Goal: Task Accomplishment & Management: Use online tool/utility

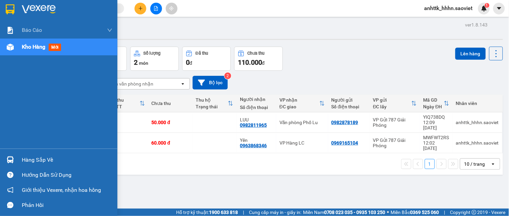
click at [12, 46] on img at bounding box center [10, 47] width 7 height 7
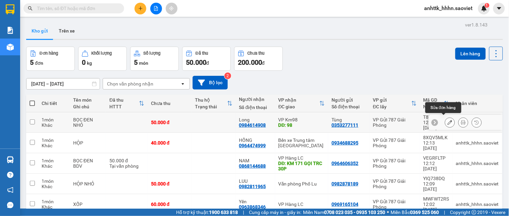
click at [448, 122] on icon at bounding box center [450, 122] width 5 height 5
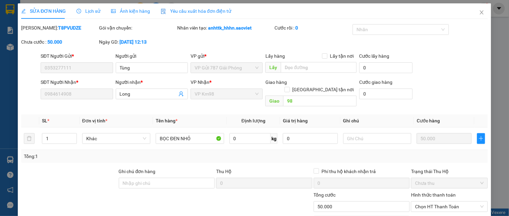
type input "0353277111"
type input "Tùng"
type input "0984614908"
type input "Long"
type input "98"
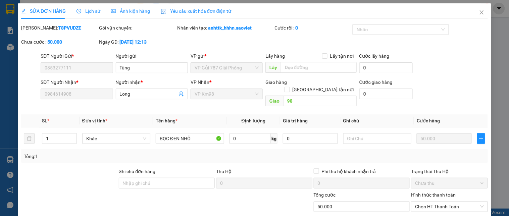
type input "50.000"
click at [180, 94] on icon "user-add" at bounding box center [181, 94] width 4 height 5
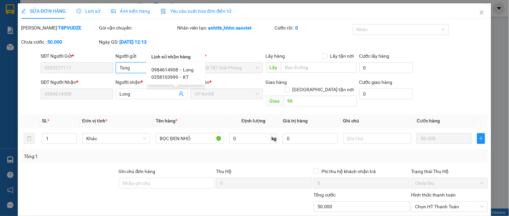
click at [138, 67] on input "Tùng" at bounding box center [152, 67] width 72 height 11
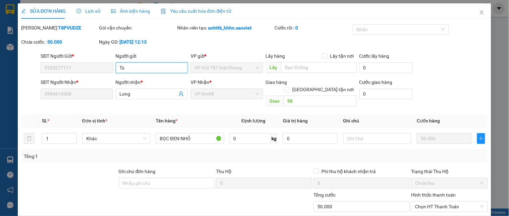
type input "T"
click at [308, 97] on input "98" at bounding box center [320, 101] width 73 height 11
type input "huy sai so"
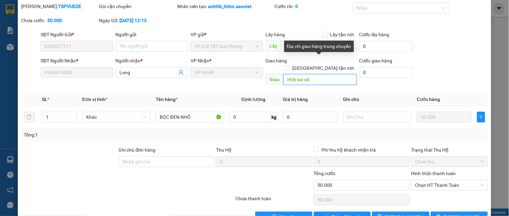
scroll to position [34, 0]
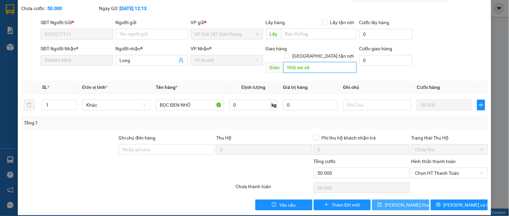
type input "HUỷ sai số"
click at [407, 201] on span "[PERSON_NAME] thay đổi" at bounding box center [412, 204] width 54 height 7
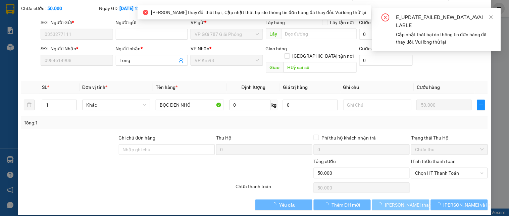
type input "Tùng"
type input "HỦY SAI SĐT"
click at [494, 68] on div "SỬA ĐƠN HÀNG Lịch sử Ảnh kiện hàng Yêu cầu xuất hóa đơn điện tử Total Paid Fee …" at bounding box center [254, 108] width 509 height 216
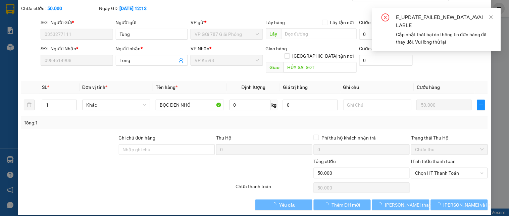
click at [497, 15] on div "E_UPDATE_FAILED_NEW_DATA_AVAILABLE Cập nhật thất bại do thông tin đơn hàng đã t…" at bounding box center [436, 29] width 129 height 43
click at [492, 15] on icon "close" at bounding box center [491, 17] width 5 height 5
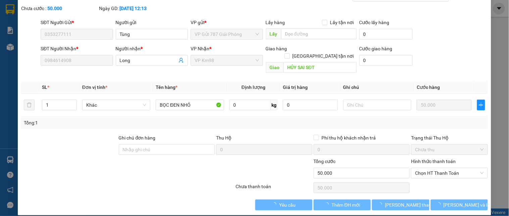
scroll to position [0, 0]
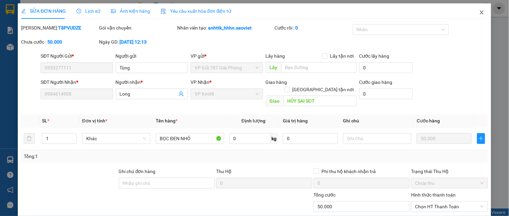
click at [480, 13] on icon "close" at bounding box center [482, 12] width 4 height 4
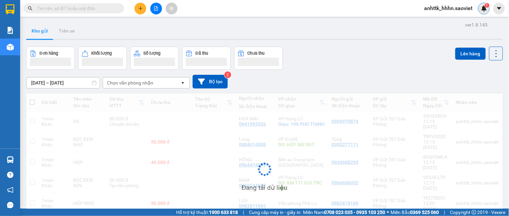
click at [482, 9] on img at bounding box center [484, 8] width 6 height 6
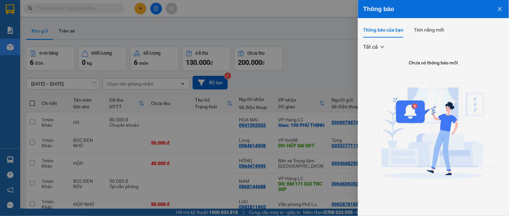
click at [499, 10] on icon "close" at bounding box center [500, 9] width 4 height 4
